Goal: Navigation & Orientation: Go to known website

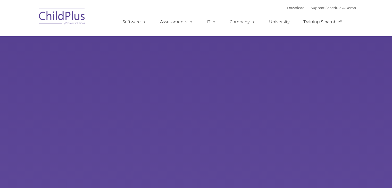
type input ""
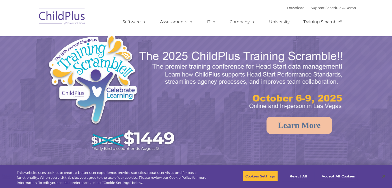
select select "MEDIUM"
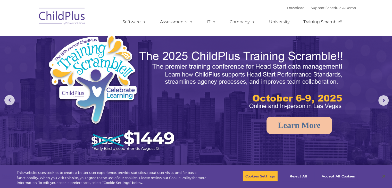
click at [75, 14] on img at bounding box center [62, 17] width 52 height 26
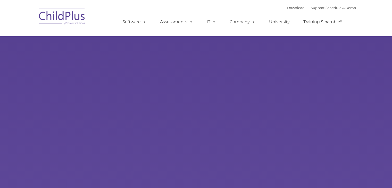
type input ""
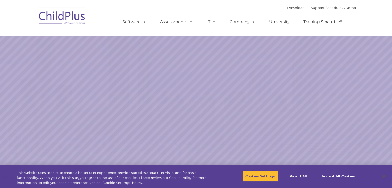
select select "MEDIUM"
